Goal: Task Accomplishment & Management: Manage account settings

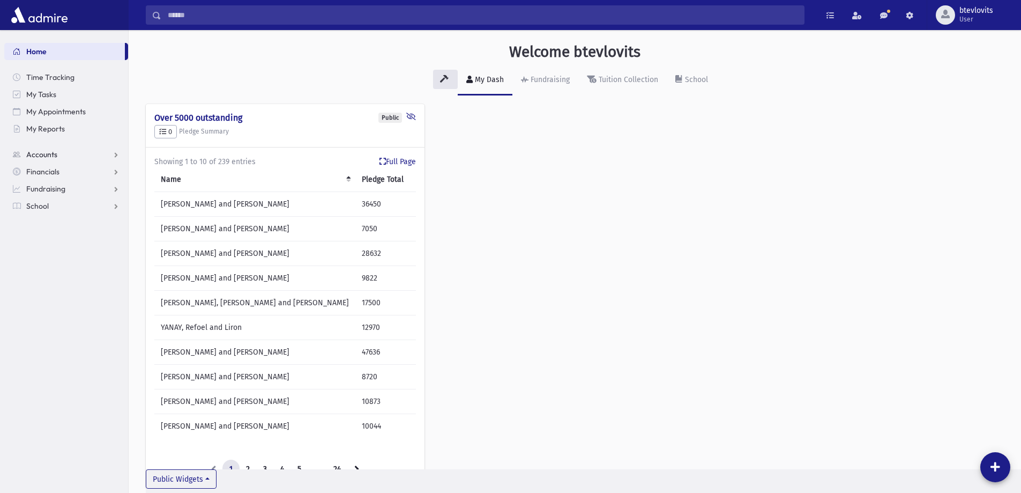
drag, startPoint x: 64, startPoint y: 154, endPoint x: 58, endPoint y: 162, distance: 10.4
click at [63, 153] on link "Accounts" at bounding box center [66, 154] width 124 height 17
click at [57, 172] on span "Account List" at bounding box center [52, 172] width 41 height 10
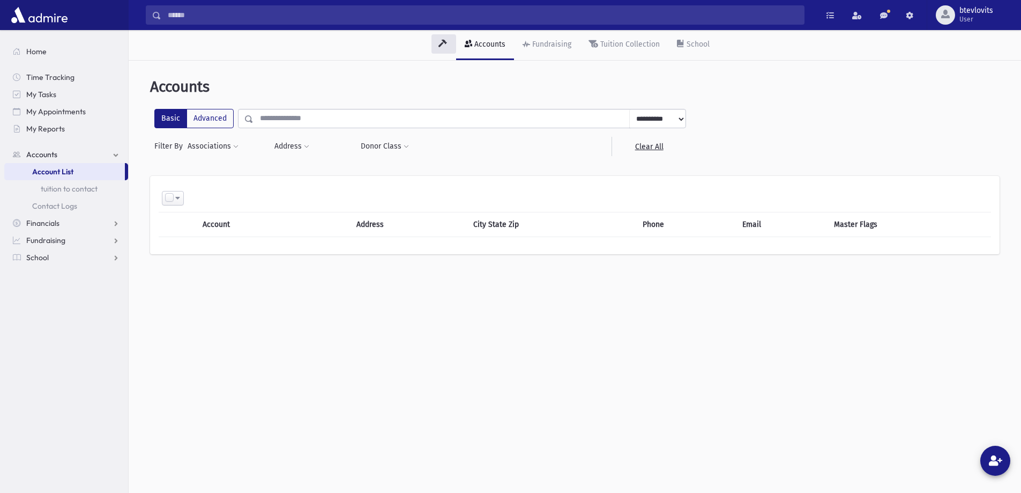
click at [348, 120] on input "text" at bounding box center [442, 118] width 376 height 19
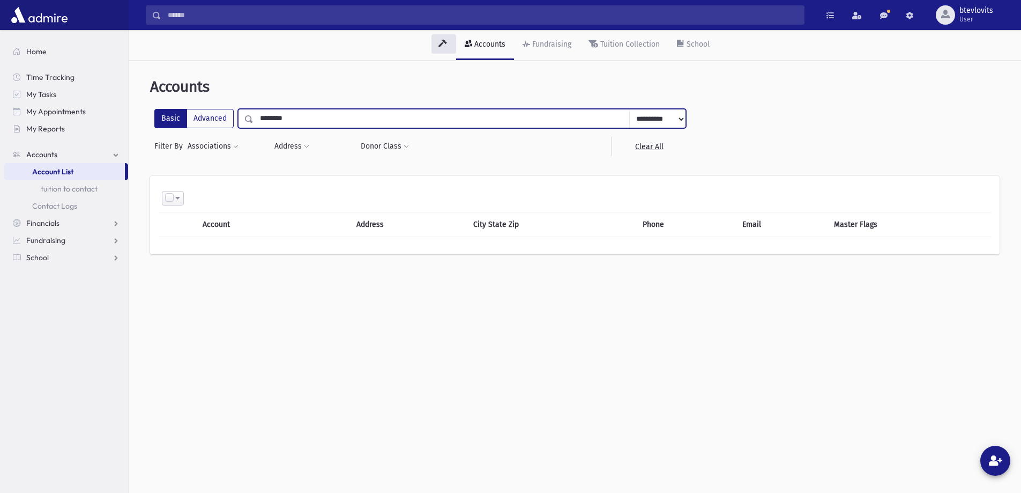
type input "********"
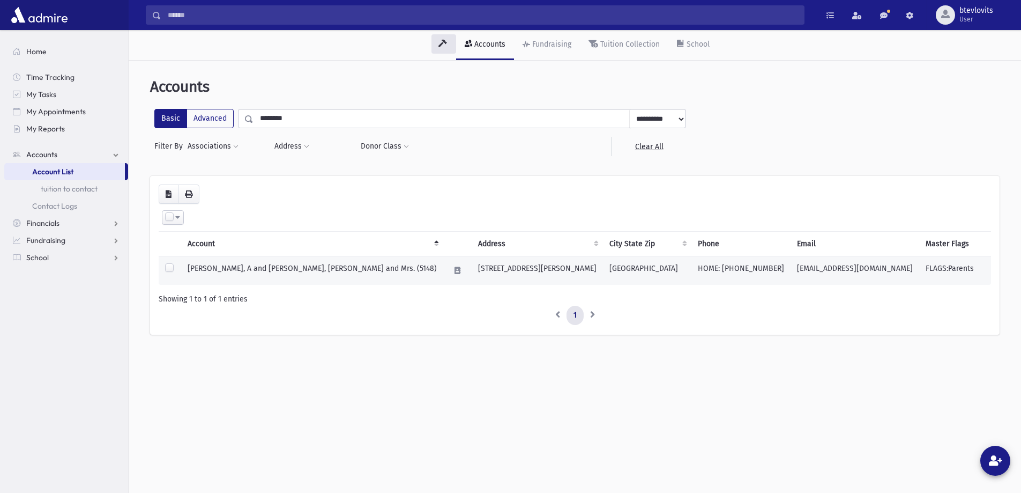
click at [322, 271] on td "[PERSON_NAME], A and [PERSON_NAME], [PERSON_NAME] and Mrs. (5148)" at bounding box center [312, 270] width 262 height 29
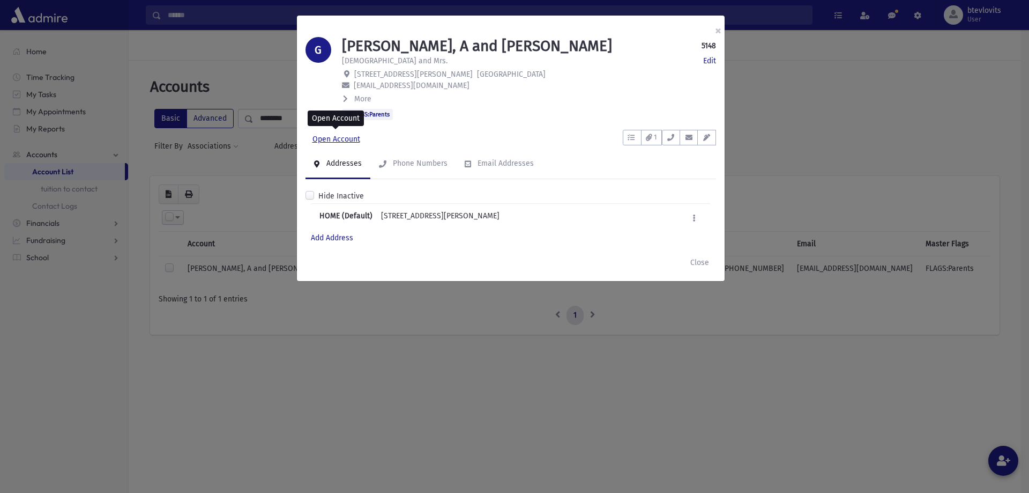
click at [346, 136] on link "Open Account" at bounding box center [337, 139] width 62 height 19
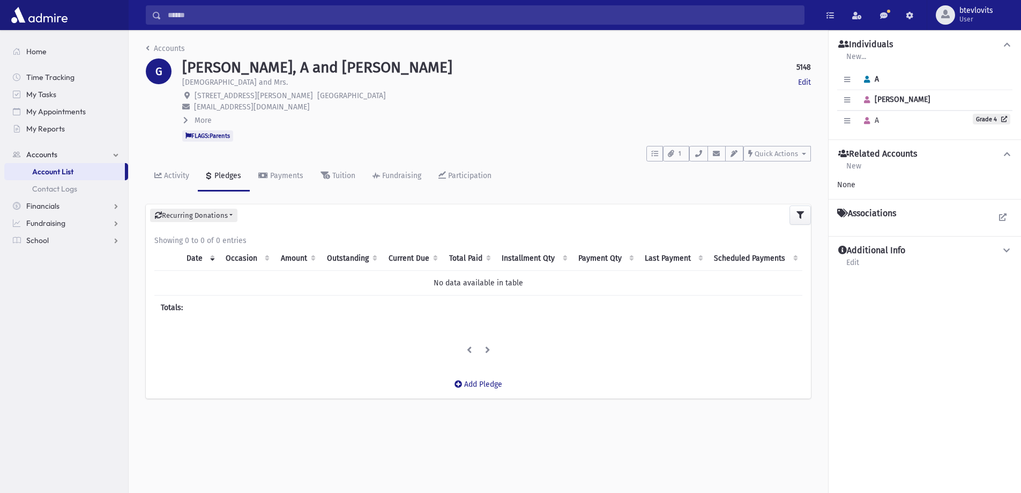
click at [879, 79] on span "A" at bounding box center [869, 79] width 20 height 9
click at [72, 171] on span "Account List" at bounding box center [52, 172] width 41 height 10
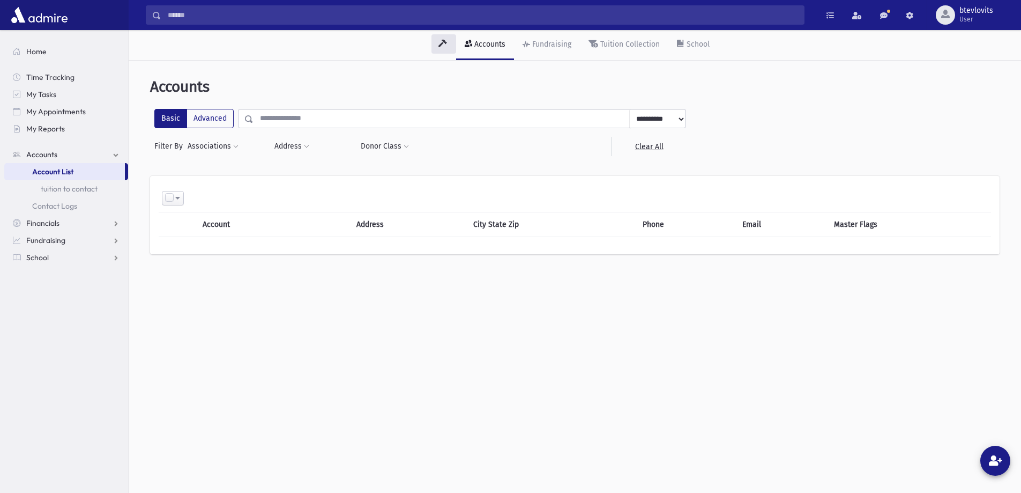
click at [287, 118] on input "text" at bounding box center [442, 118] width 376 height 19
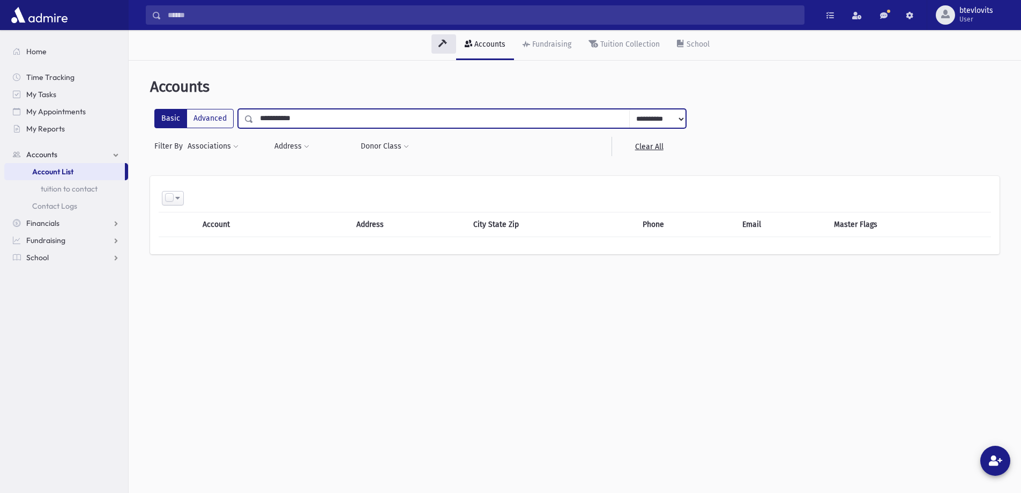
type input "**********"
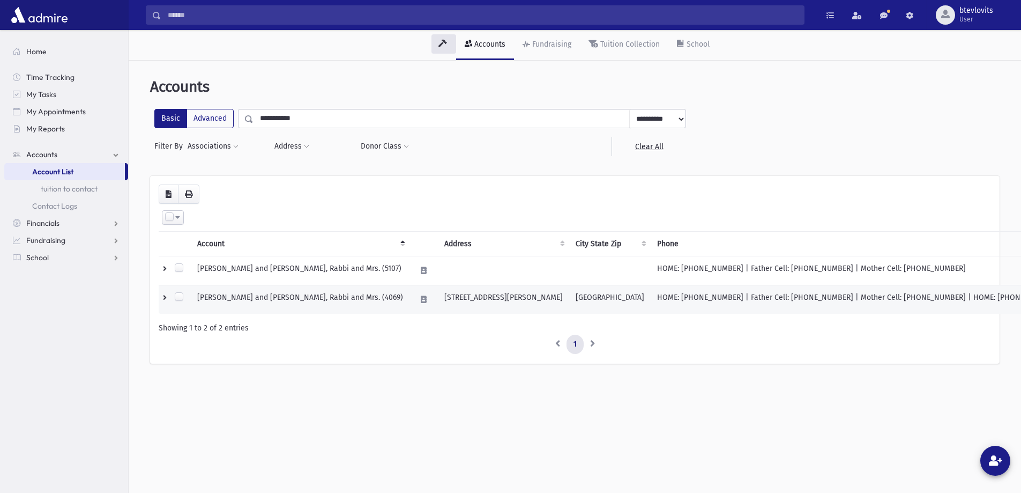
click at [217, 298] on td "[PERSON_NAME] and [PERSON_NAME], Rabbi and Mrs. (4069)" at bounding box center [300, 299] width 219 height 29
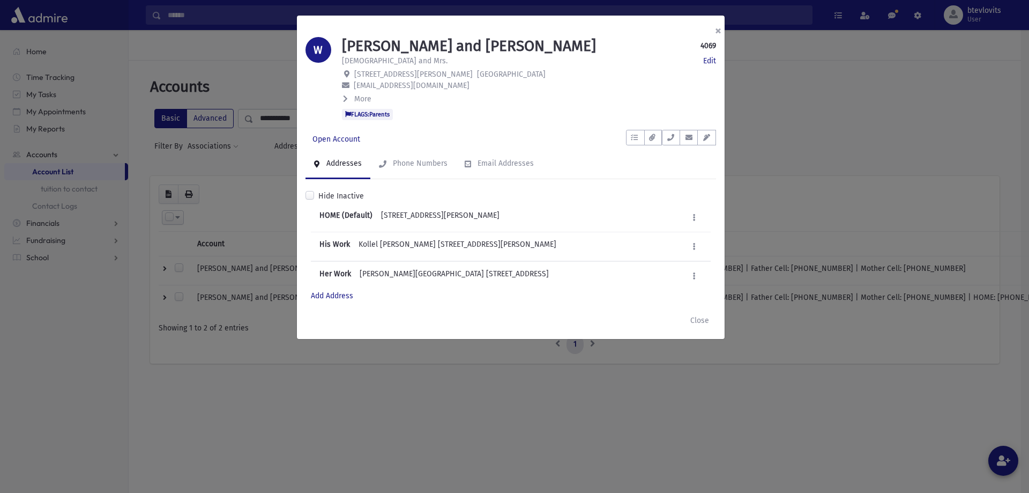
click at [719, 32] on button "×" at bounding box center [719, 31] width 24 height 30
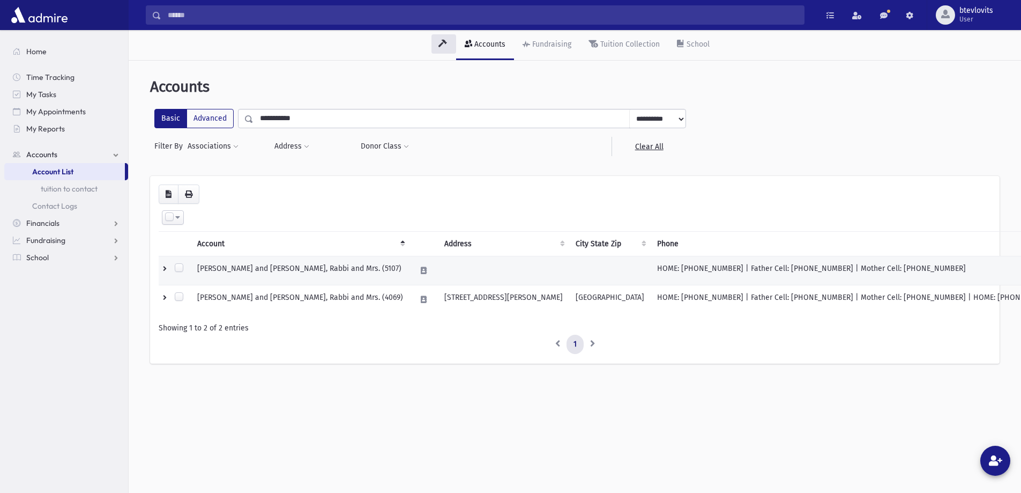
click at [361, 272] on td "[PERSON_NAME] and [PERSON_NAME], Rabbi and Mrs. (5107)" at bounding box center [300, 270] width 219 height 29
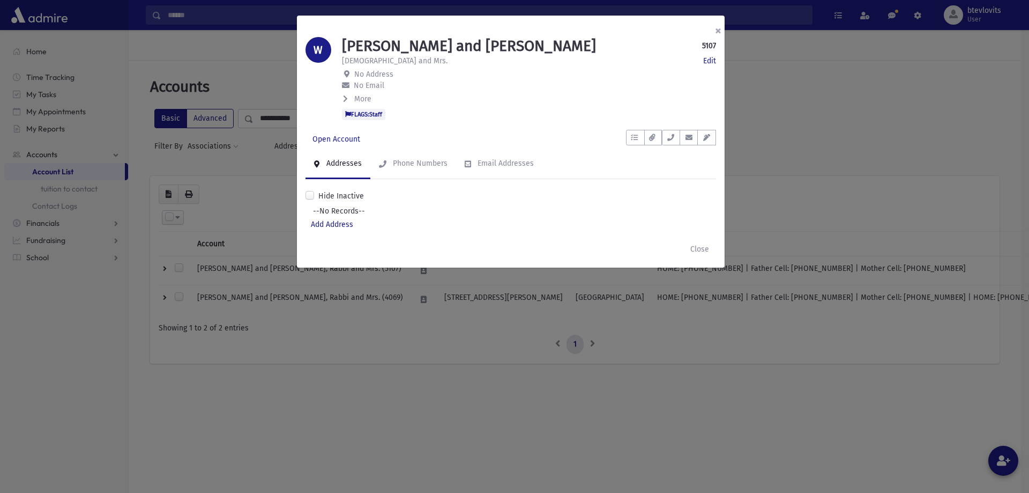
click at [719, 33] on button "×" at bounding box center [719, 31] width 24 height 30
